Goal: Transaction & Acquisition: Book appointment/travel/reservation

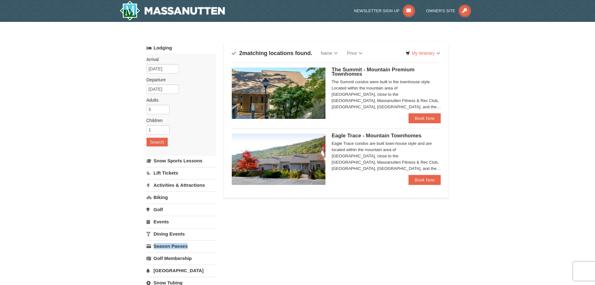
drag, startPoint x: 228, startPoint y: 231, endPoint x: 234, endPoint y: 212, distance: 19.5
click at [226, 221] on div "Lodging Arrival Please format dates MM/DD/YYYY Please format dates MM/DD/YYYY 0…" at bounding box center [298, 209] width 302 height 334
click at [425, 221] on div "Lodging Arrival Please format dates MM/DD/YYYY Please format dates MM/DD/YYYY 0…" at bounding box center [298, 209] width 302 height 334
click at [418, 113] on link "Book Now" at bounding box center [425, 118] width 32 height 10
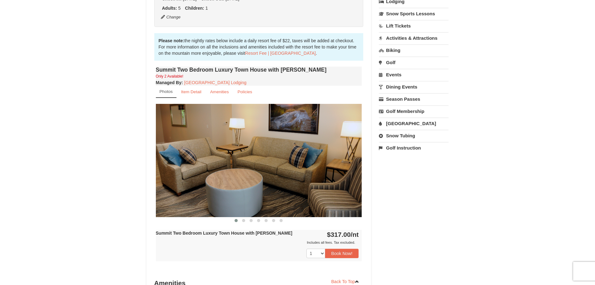
scroll to position [156, 0]
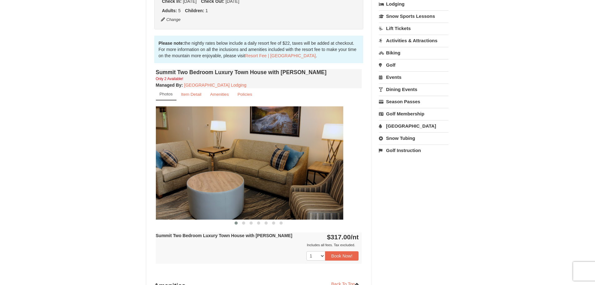
drag, startPoint x: 299, startPoint y: 172, endPoint x: 210, endPoint y: 162, distance: 89.3
click at [210, 164] on img at bounding box center [240, 162] width 206 height 113
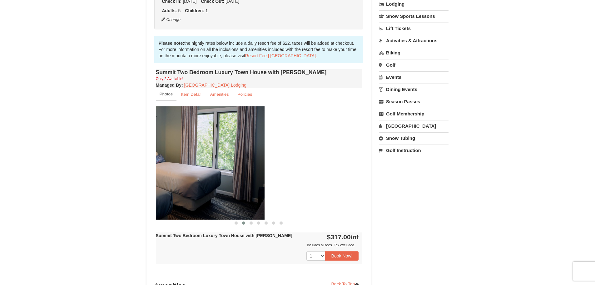
drag, startPoint x: 335, startPoint y: 167, endPoint x: 237, endPoint y: 161, distance: 98.3
click at [226, 161] on img at bounding box center [161, 162] width 206 height 113
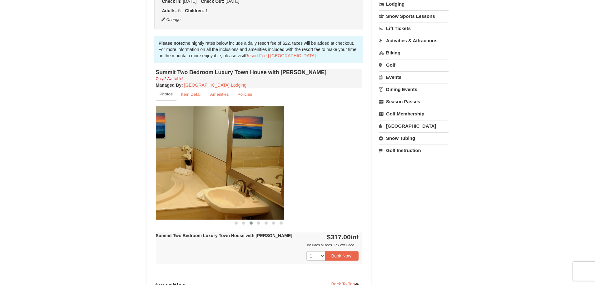
drag, startPoint x: 303, startPoint y: 166, endPoint x: 201, endPoint y: 161, distance: 101.6
click at [207, 161] on img at bounding box center [181, 162] width 206 height 113
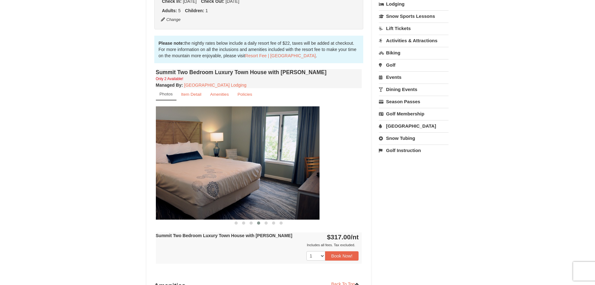
drag, startPoint x: 313, startPoint y: 163, endPoint x: 208, endPoint y: 157, distance: 105.5
click at [215, 157] on img at bounding box center [216, 162] width 206 height 113
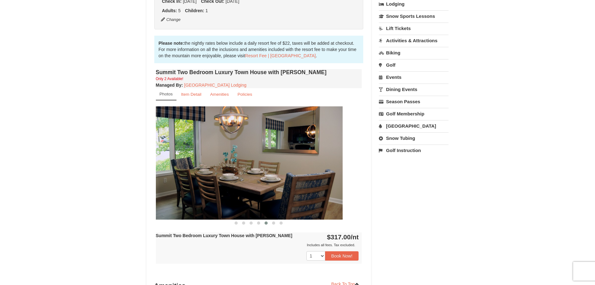
drag, startPoint x: 325, startPoint y: 158, endPoint x: 190, endPoint y: 146, distance: 135.8
click at [179, 147] on img at bounding box center [240, 162] width 206 height 113
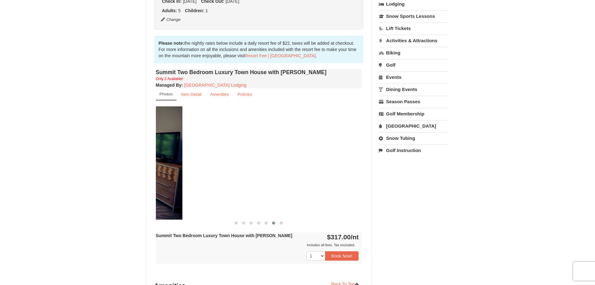
drag, startPoint x: 303, startPoint y: 150, endPoint x: 126, endPoint y: 150, distance: 177.4
click at [125, 151] on div "× <<Back to results The Summit - Mountain Premium Townhomes Book from $317.00! …" at bounding box center [297, 137] width 595 height 543
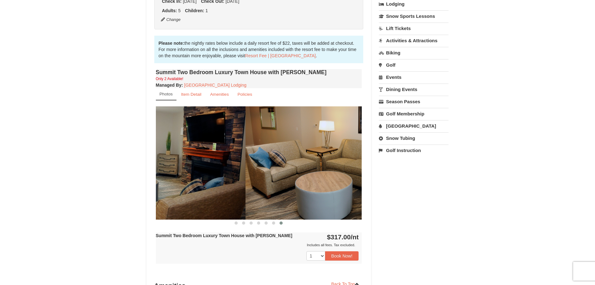
drag, startPoint x: 271, startPoint y: 157, endPoint x: 143, endPoint y: 152, distance: 128.5
click at [144, 153] on div "× <<Back to results The Summit - Mountain Premium Townhomes Book from $317.00! …" at bounding box center [297, 137] width 315 height 531
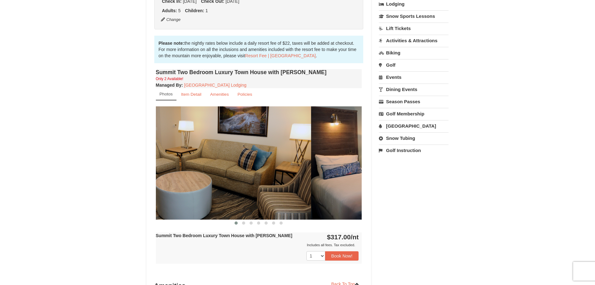
drag, startPoint x: 262, startPoint y: 158, endPoint x: 176, endPoint y: 153, distance: 86.1
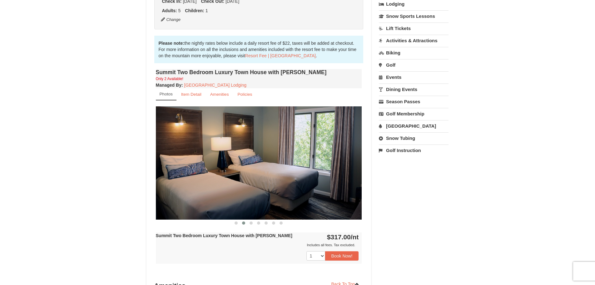
drag, startPoint x: 289, startPoint y: 156, endPoint x: 242, endPoint y: 155, distance: 46.9
click at [244, 155] on img at bounding box center [259, 162] width 206 height 113
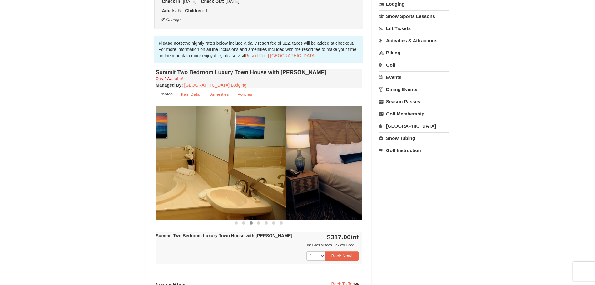
drag, startPoint x: 308, startPoint y: 154, endPoint x: 165, endPoint y: 155, distance: 142.5
click at [167, 155] on img at bounding box center [183, 162] width 206 height 113
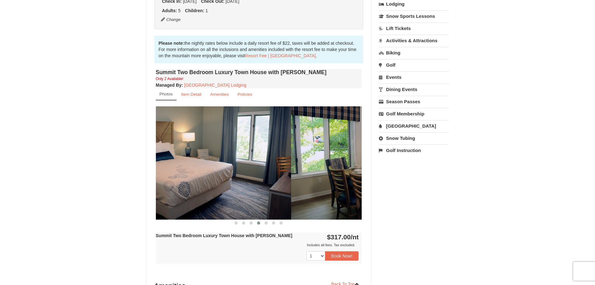
drag, startPoint x: 283, startPoint y: 158, endPoint x: 181, endPoint y: 152, distance: 102.6
click at [181, 153] on img at bounding box center [188, 162] width 206 height 113
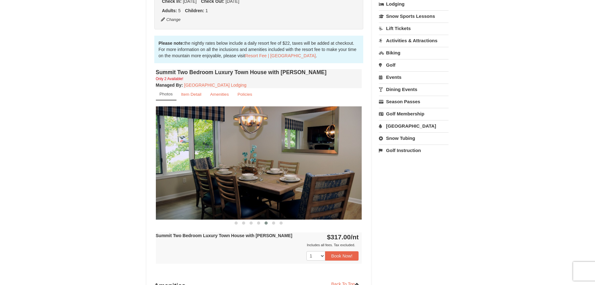
drag, startPoint x: 276, startPoint y: 152, endPoint x: 184, endPoint y: 147, distance: 92.6
click at [189, 148] on img at bounding box center [259, 162] width 206 height 113
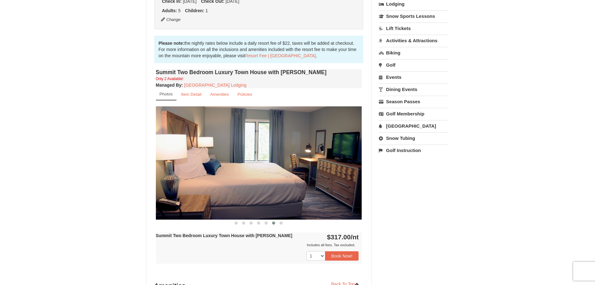
drag, startPoint x: 278, startPoint y: 155, endPoint x: 102, endPoint y: 143, distance: 176.3
click at [126, 147] on div "× <<Back to results The Summit - Mountain Premium Townhomes Book from $317.00! …" at bounding box center [297, 137] width 595 height 543
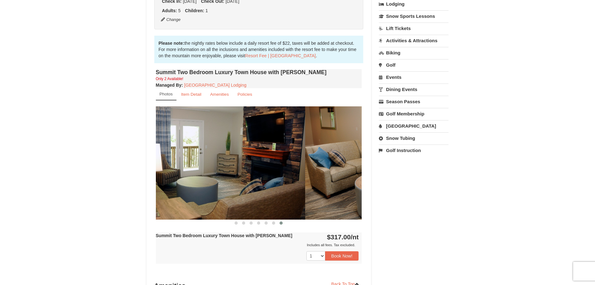
drag, startPoint x: 293, startPoint y: 160, endPoint x: 84, endPoint y: 140, distance: 209.9
click at [99, 143] on div "× <<Back to results The Summit - Mountain Premium Townhomes Book from $317.00! …" at bounding box center [297, 137] width 595 height 543
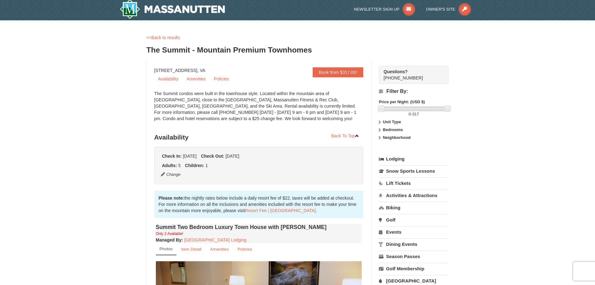
scroll to position [0, 0]
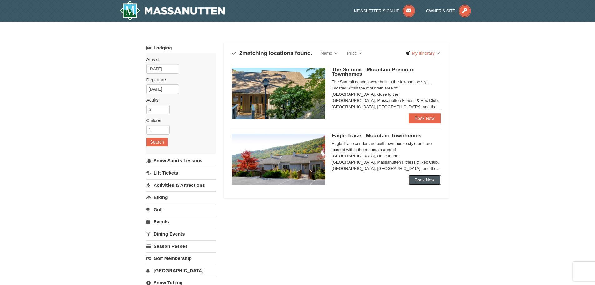
click at [422, 179] on link "Book Now" at bounding box center [425, 180] width 32 height 10
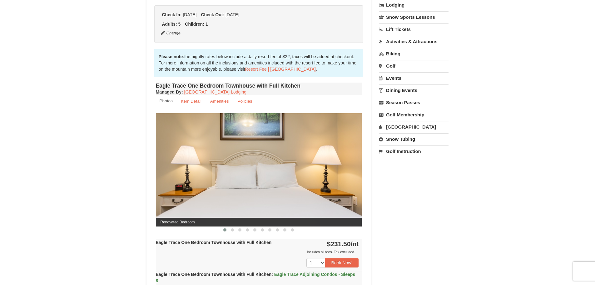
scroll to position [156, 0]
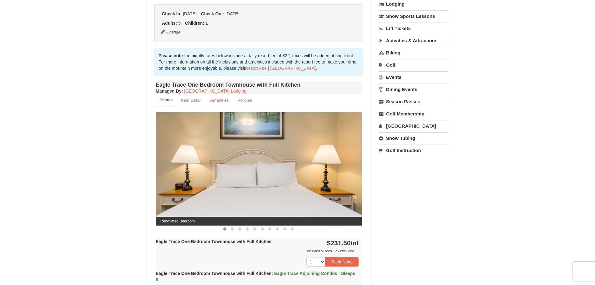
drag, startPoint x: 358, startPoint y: 184, endPoint x: 236, endPoint y: 172, distance: 123.4
click at [236, 172] on div "Eagle Trace One Bedroom Townhouse with Full Kitchen Managed By : Massanutten Re…" at bounding box center [258, 208] width 209 height 256
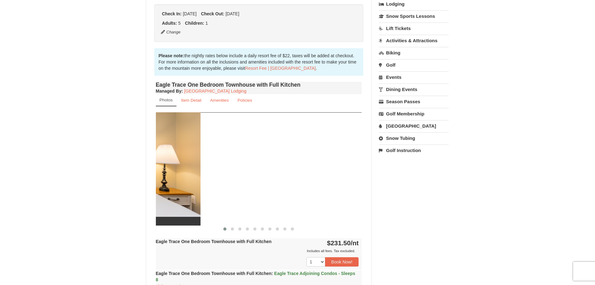
drag, startPoint x: 233, startPoint y: 168, endPoint x: 42, endPoint y: 148, distance: 192.2
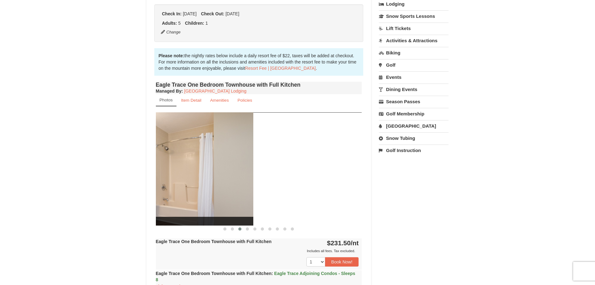
drag, startPoint x: 181, startPoint y: 171, endPoint x: 182, endPoint y: 176, distance: 5.0
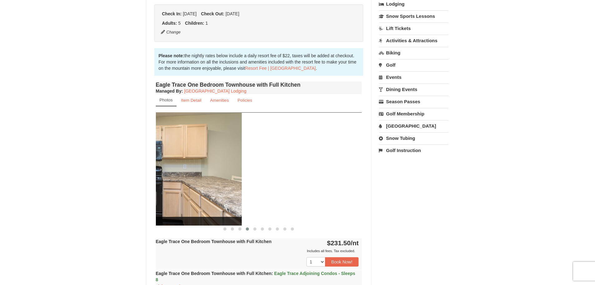
drag, startPoint x: 294, startPoint y: 170, endPoint x: 158, endPoint y: 156, distance: 136.6
click at [158, 156] on img at bounding box center [139, 168] width 206 height 113
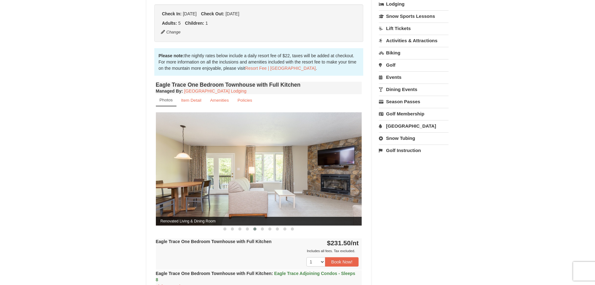
drag, startPoint x: 281, startPoint y: 167, endPoint x: 75, endPoint y: 160, distance: 206.6
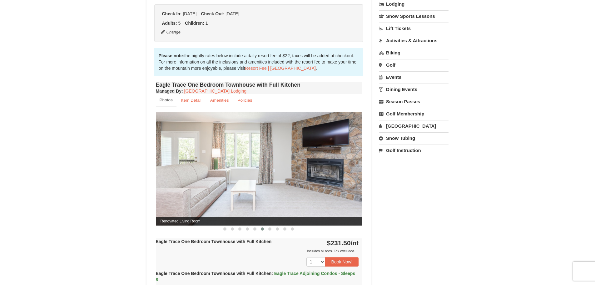
drag, startPoint x: 284, startPoint y: 163, endPoint x: 221, endPoint y: 161, distance: 62.8
click at [222, 161] on img at bounding box center [259, 168] width 206 height 113
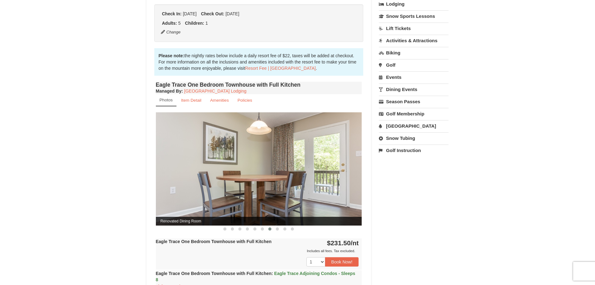
drag, startPoint x: 339, startPoint y: 162, endPoint x: 147, endPoint y: 155, distance: 191.3
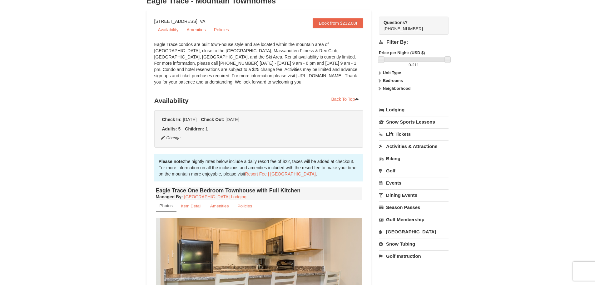
scroll to position [62, 0]
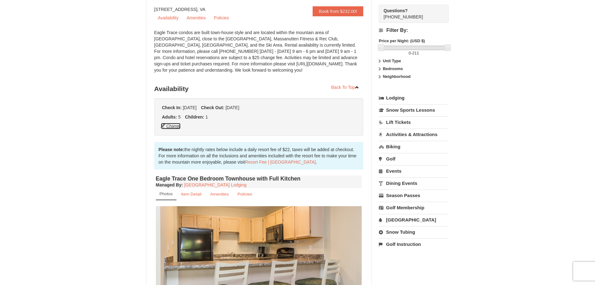
click at [176, 127] on button "Change" at bounding box center [171, 125] width 21 height 7
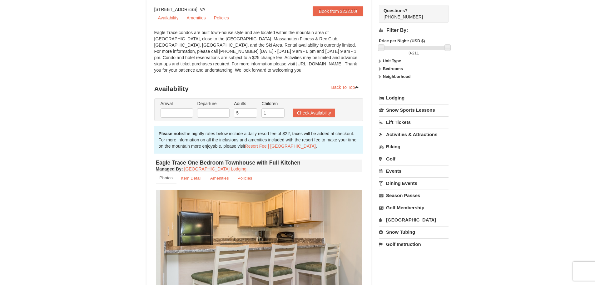
type input "01/29/2026"
type input "[DATE]"
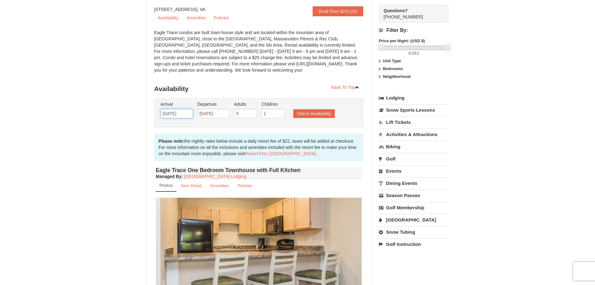
click at [187, 114] on input "01/29/2026" at bounding box center [177, 113] width 32 height 9
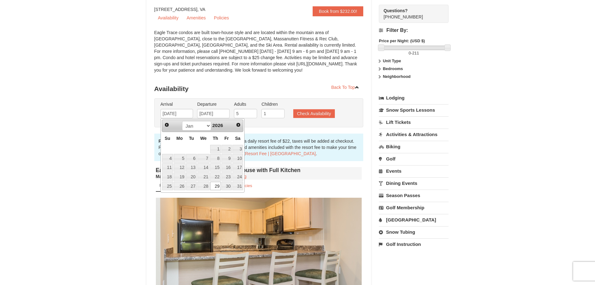
click at [162, 127] on div "Prev Next Jan Feb Mar Apr May Jun Jul Aug Sep Oct Nov Dec 2026" at bounding box center [203, 125] width 82 height 12
click at [168, 126] on span "Prev" at bounding box center [166, 124] width 5 height 5
click at [181, 185] on link "29" at bounding box center [180, 186] width 12 height 9
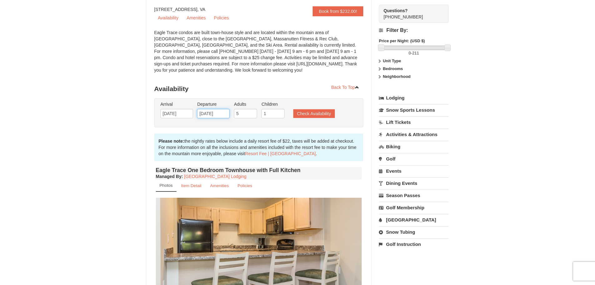
click at [224, 114] on input "[DATE]" at bounding box center [213, 113] width 32 height 9
click at [182, 112] on input "12/29/2025" at bounding box center [177, 113] width 32 height 9
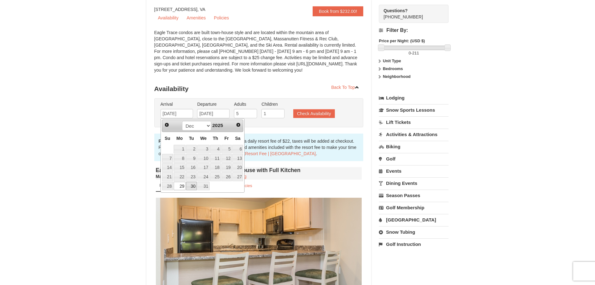
click at [192, 184] on link "30" at bounding box center [191, 186] width 11 height 9
type input "[DATE]"
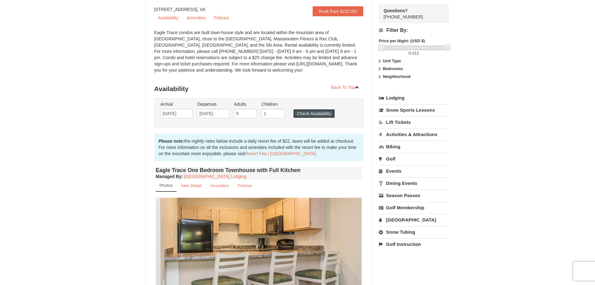
click at [302, 117] on button "Check Availability" at bounding box center [314, 113] width 42 height 9
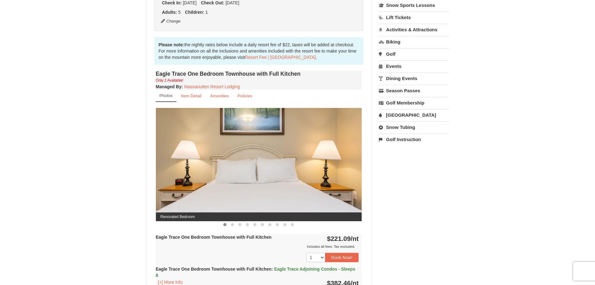
scroll to position [156, 0]
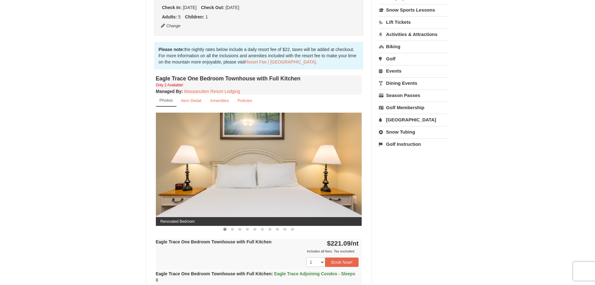
drag, startPoint x: 295, startPoint y: 167, endPoint x: 192, endPoint y: 162, distance: 102.3
click at [178, 165] on img at bounding box center [259, 168] width 206 height 113
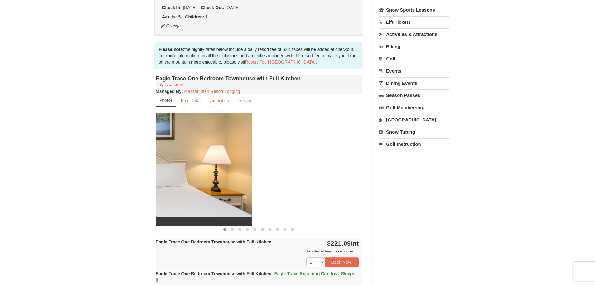
drag, startPoint x: 282, startPoint y: 196, endPoint x: 149, endPoint y: 188, distance: 133.9
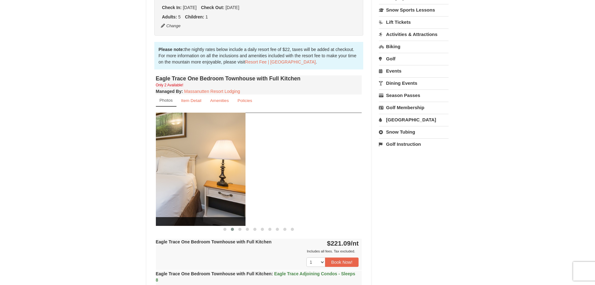
drag, startPoint x: 301, startPoint y: 188, endPoint x: 147, endPoint y: 180, distance: 154.8
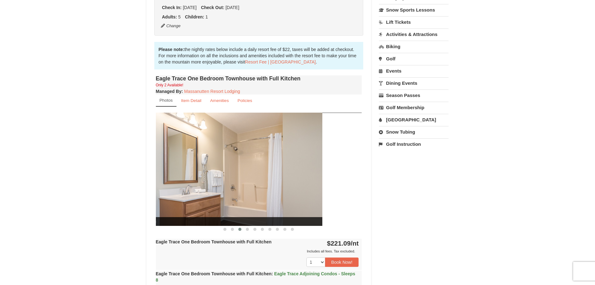
drag, startPoint x: 274, startPoint y: 177, endPoint x: 184, endPoint y: 173, distance: 89.7
click at [185, 174] on img at bounding box center [219, 168] width 206 height 113
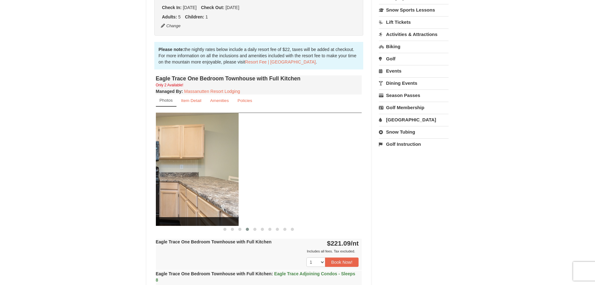
drag, startPoint x: 332, startPoint y: 182, endPoint x: 150, endPoint y: 175, distance: 182.0
click at [156, 175] on img at bounding box center [135, 168] width 206 height 113
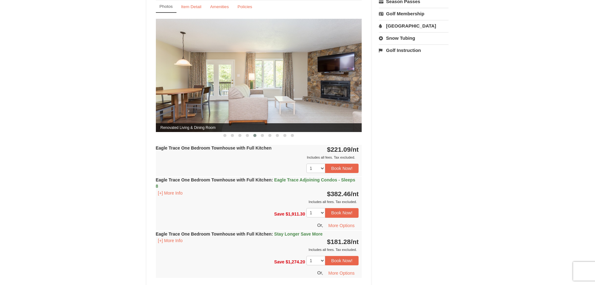
scroll to position [187, 0]
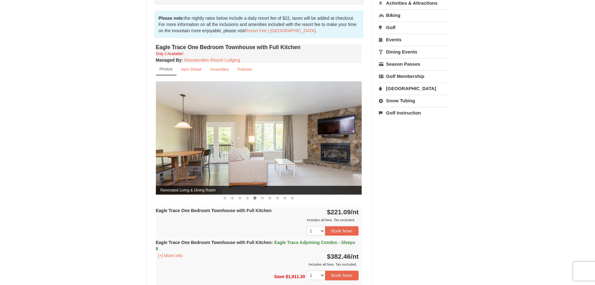
drag, startPoint x: 299, startPoint y: 156, endPoint x: 127, endPoint y: 149, distance: 171.6
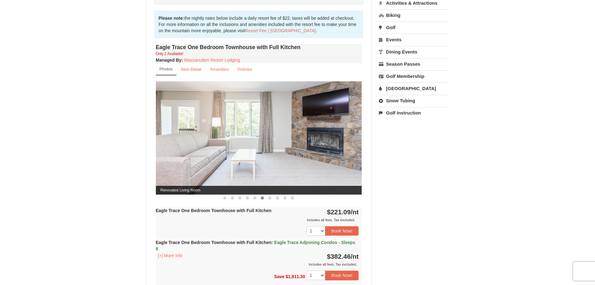
drag, startPoint x: 216, startPoint y: 147, endPoint x: 174, endPoint y: 141, distance: 42.9
click at [183, 144] on img at bounding box center [259, 137] width 206 height 113
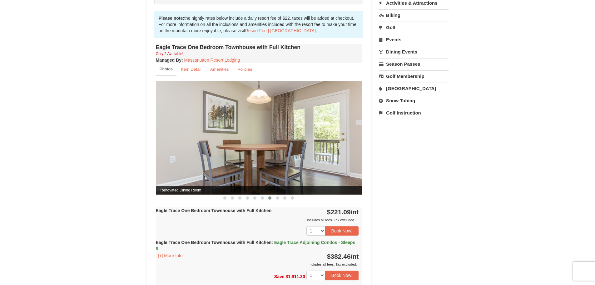
drag, startPoint x: 322, startPoint y: 131, endPoint x: 128, endPoint y: 133, distance: 193.4
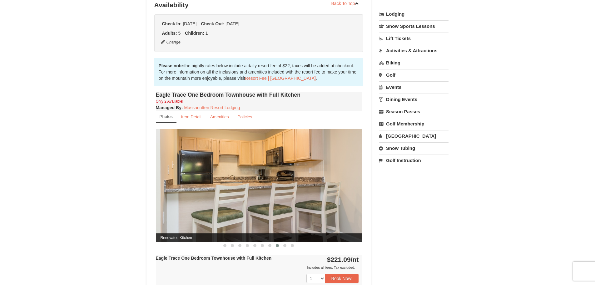
scroll to position [125, 0]
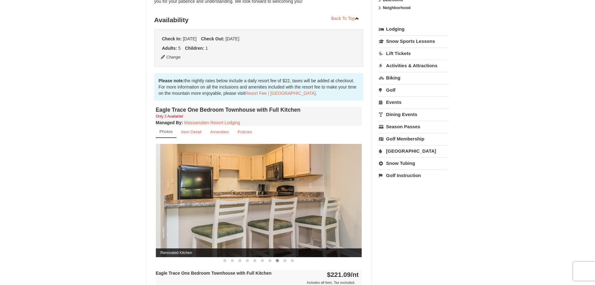
drag, startPoint x: 321, startPoint y: 178, endPoint x: 185, endPoint y: 175, distance: 135.9
click at [177, 176] on img at bounding box center [259, 200] width 206 height 113
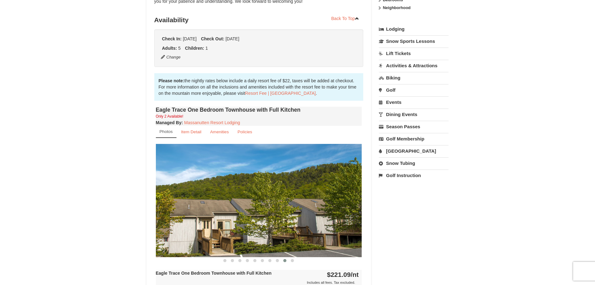
click at [207, 194] on img at bounding box center [259, 200] width 206 height 113
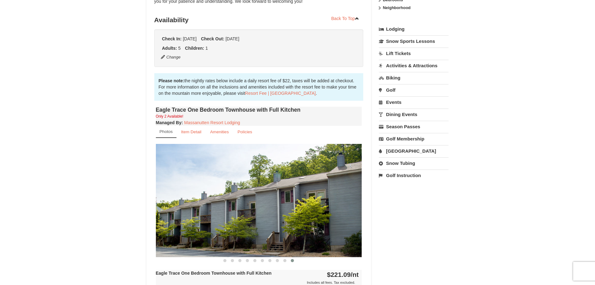
drag, startPoint x: 283, startPoint y: 189, endPoint x: 176, endPoint y: 191, distance: 106.5
click at [180, 192] on img at bounding box center [259, 200] width 206 height 113
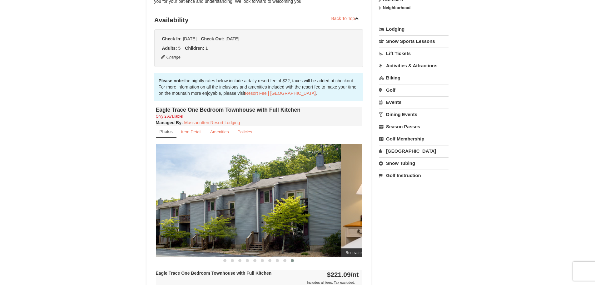
drag, startPoint x: 292, startPoint y: 191, endPoint x: 111, endPoint y: 201, distance: 181.5
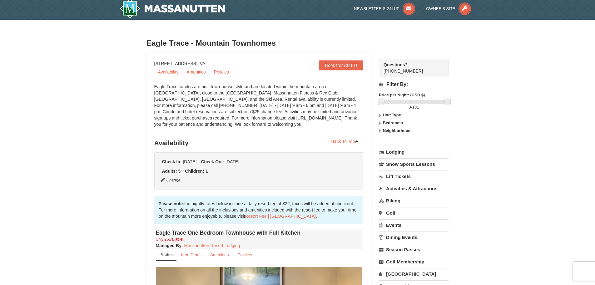
scroll to position [0, 0]
